Goal: Information Seeking & Learning: Learn about a topic

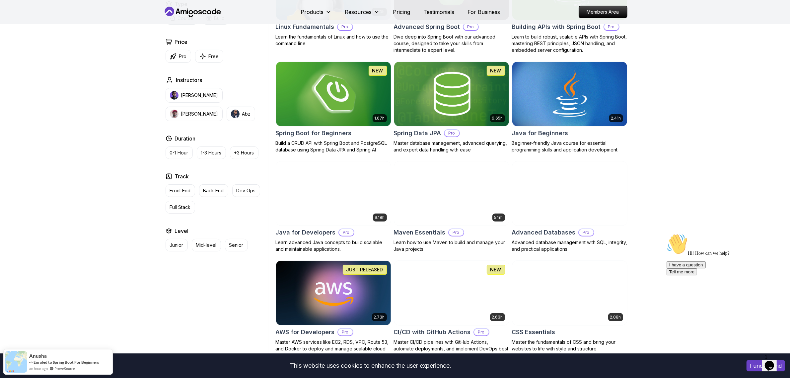
scroll to position [166, 0]
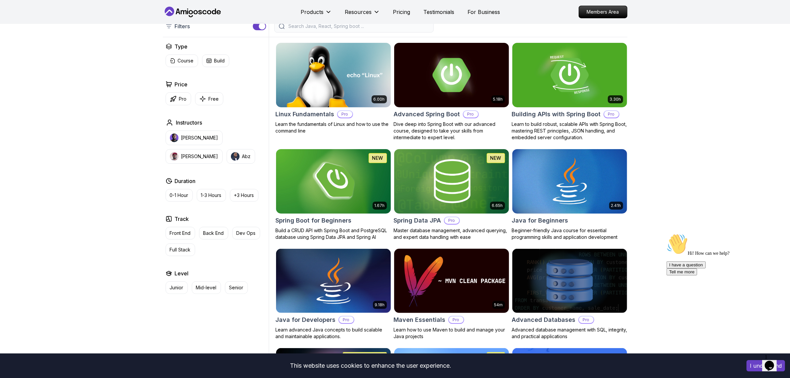
click at [480, 280] on img at bounding box center [451, 280] width 120 height 67
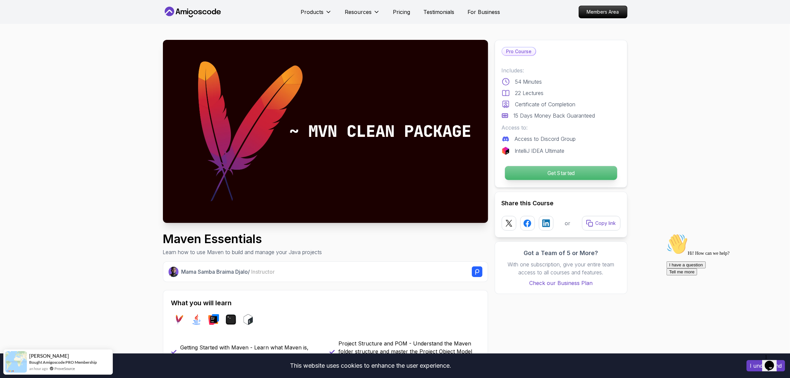
click at [546, 168] on p "Get Started" at bounding box center [561, 173] width 112 height 14
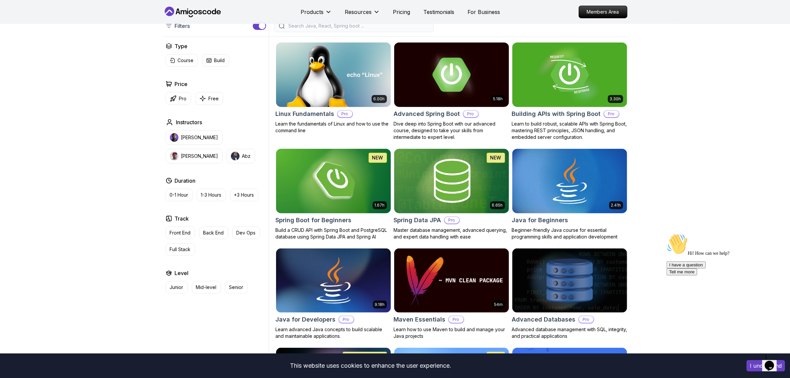
scroll to position [166, 0]
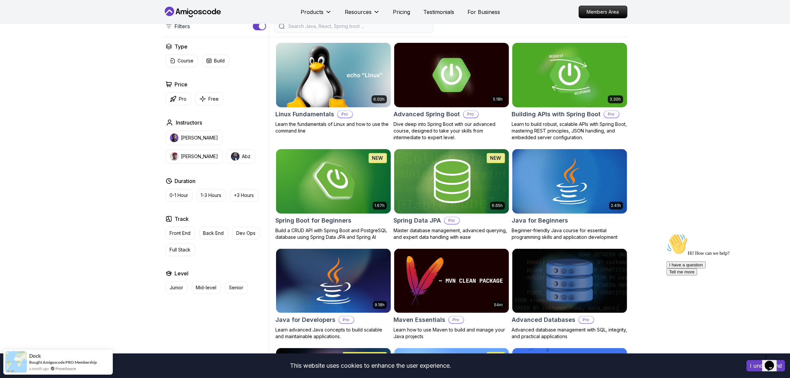
click at [558, 78] on img at bounding box center [570, 74] width 120 height 67
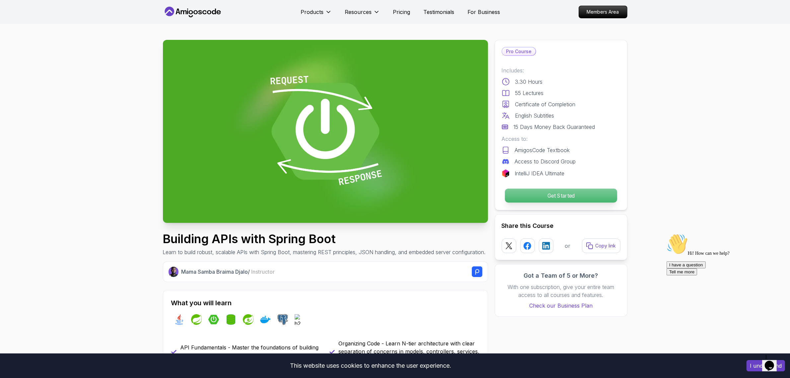
click at [558, 195] on p "Get Started" at bounding box center [561, 196] width 112 height 14
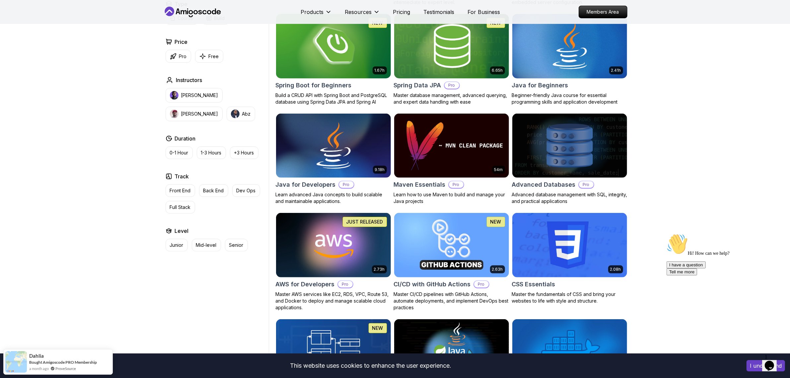
scroll to position [166, 0]
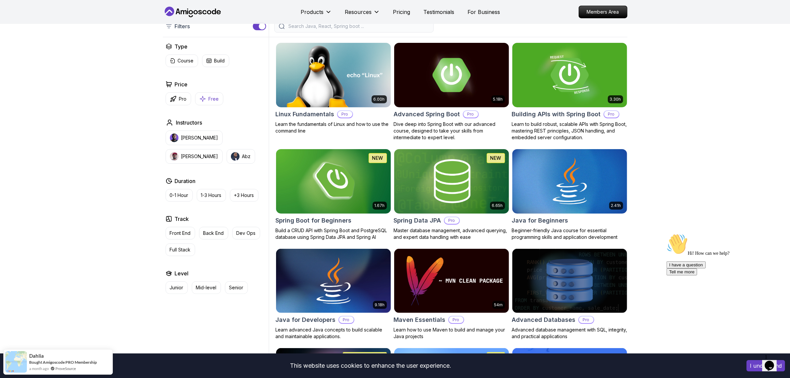
click at [213, 102] on p "Free" at bounding box center [214, 99] width 10 height 7
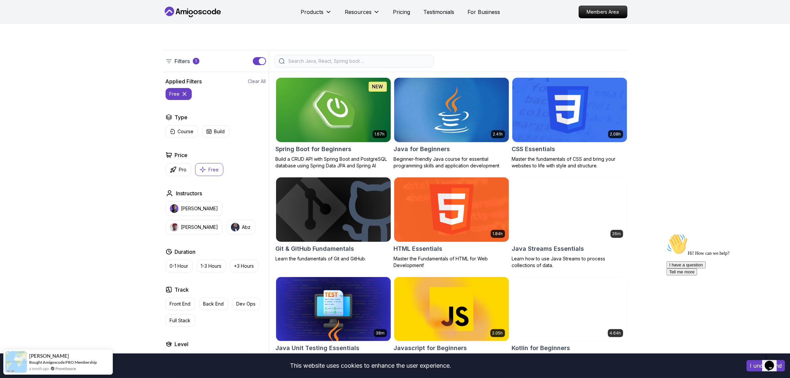
scroll to position [83, 0]
